Goal: Task Accomplishment & Management: Use online tool/utility

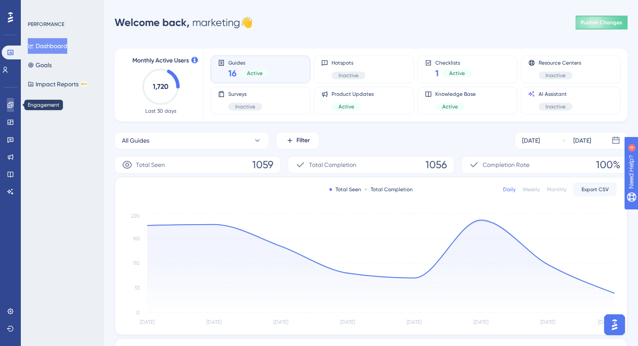
click at [14, 103] on link at bounding box center [10, 105] width 7 height 14
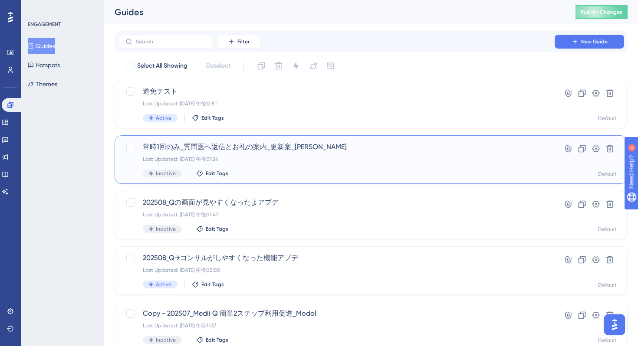
click at [336, 166] on div "常時1回のみ_質問医へ返信とお礼の案内_更新案_[PERSON_NAME] Updated: [DATE] 午後01:24 Inactive Edit Tags" at bounding box center [336, 160] width 387 height 36
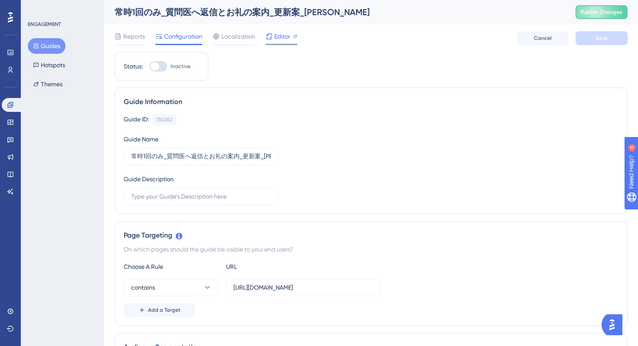
click at [279, 40] on span "Editor" at bounding box center [282, 36] width 16 height 10
